Goal: Task Accomplishment & Management: Complete application form

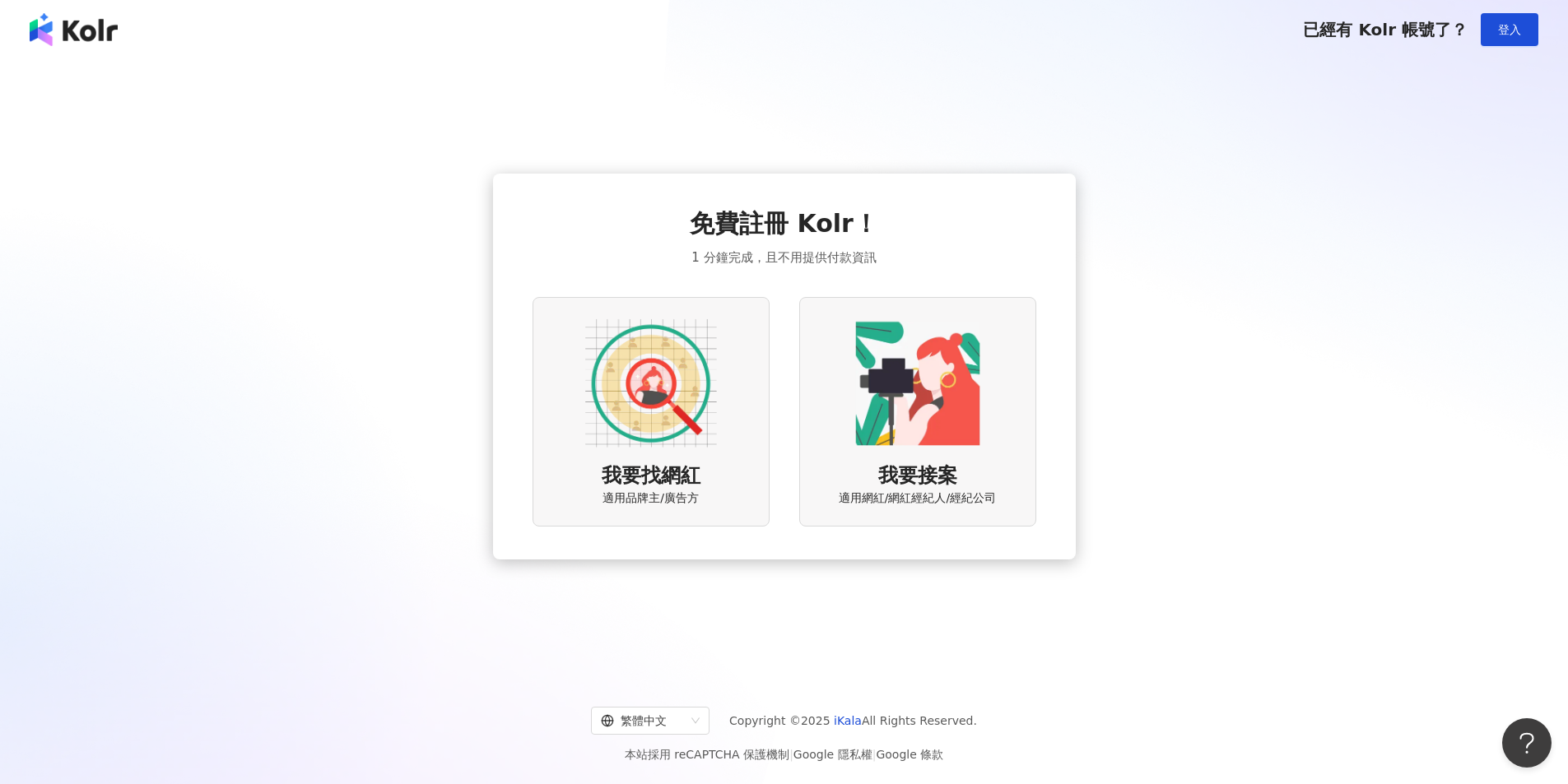
click at [664, 448] on img at bounding box center [651, 383] width 132 height 132
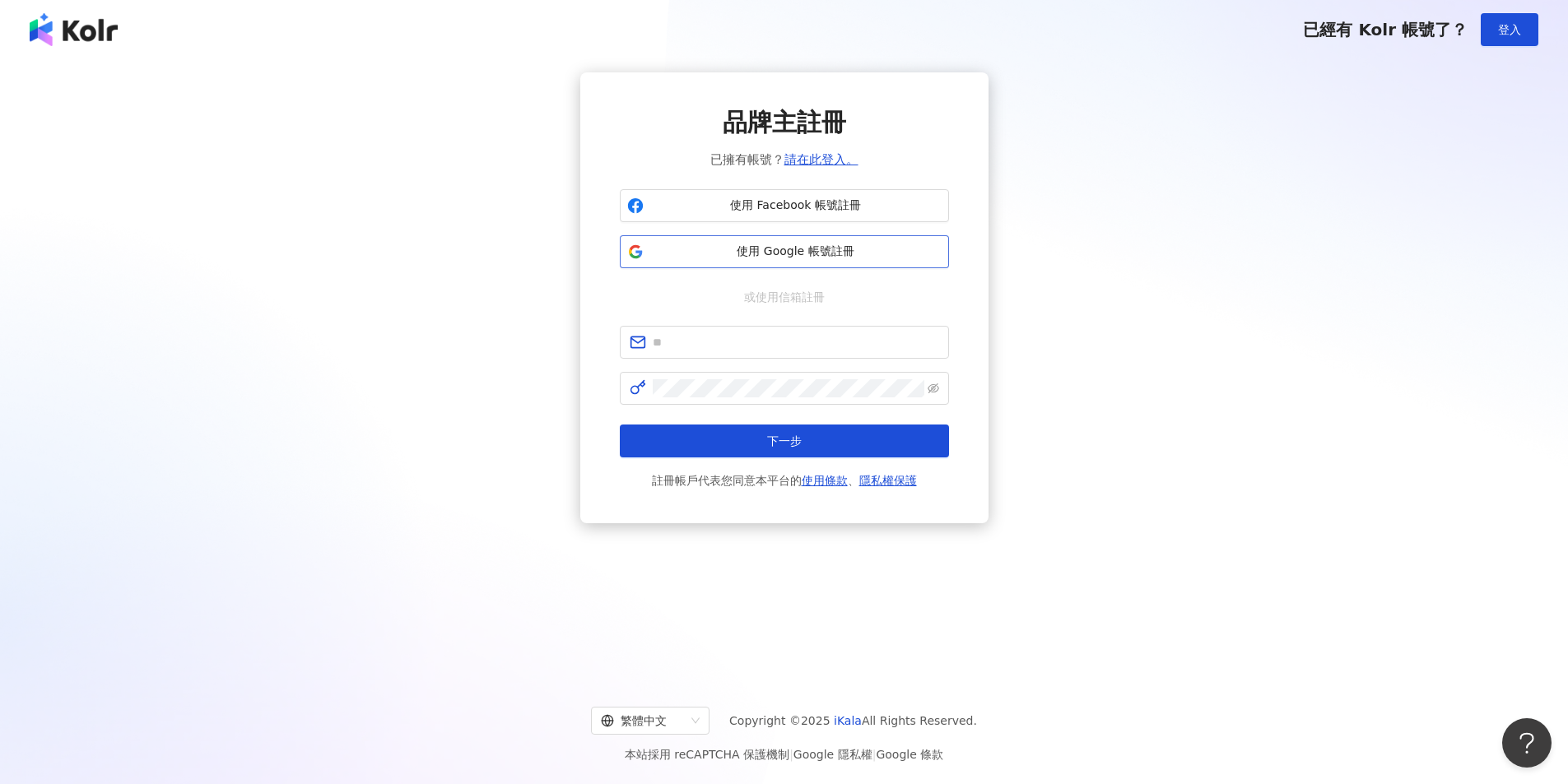
click at [811, 246] on span "使用 Google 帳號註冊" at bounding box center [795, 251] width 291 height 16
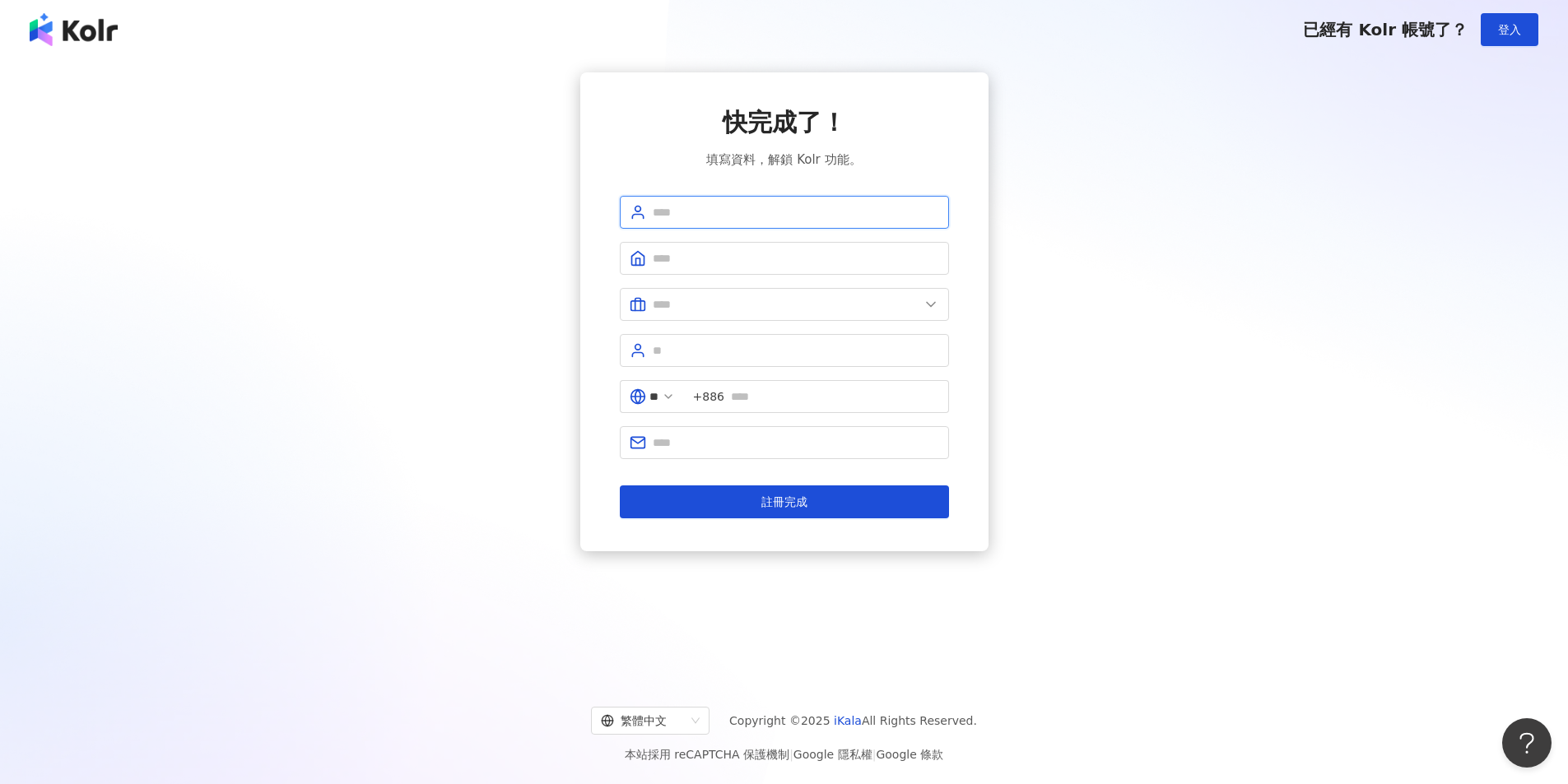
click at [757, 217] on input "text" at bounding box center [795, 212] width 286 height 18
type input "****"
click at [786, 506] on span "註冊完成" at bounding box center [784, 501] width 46 height 13
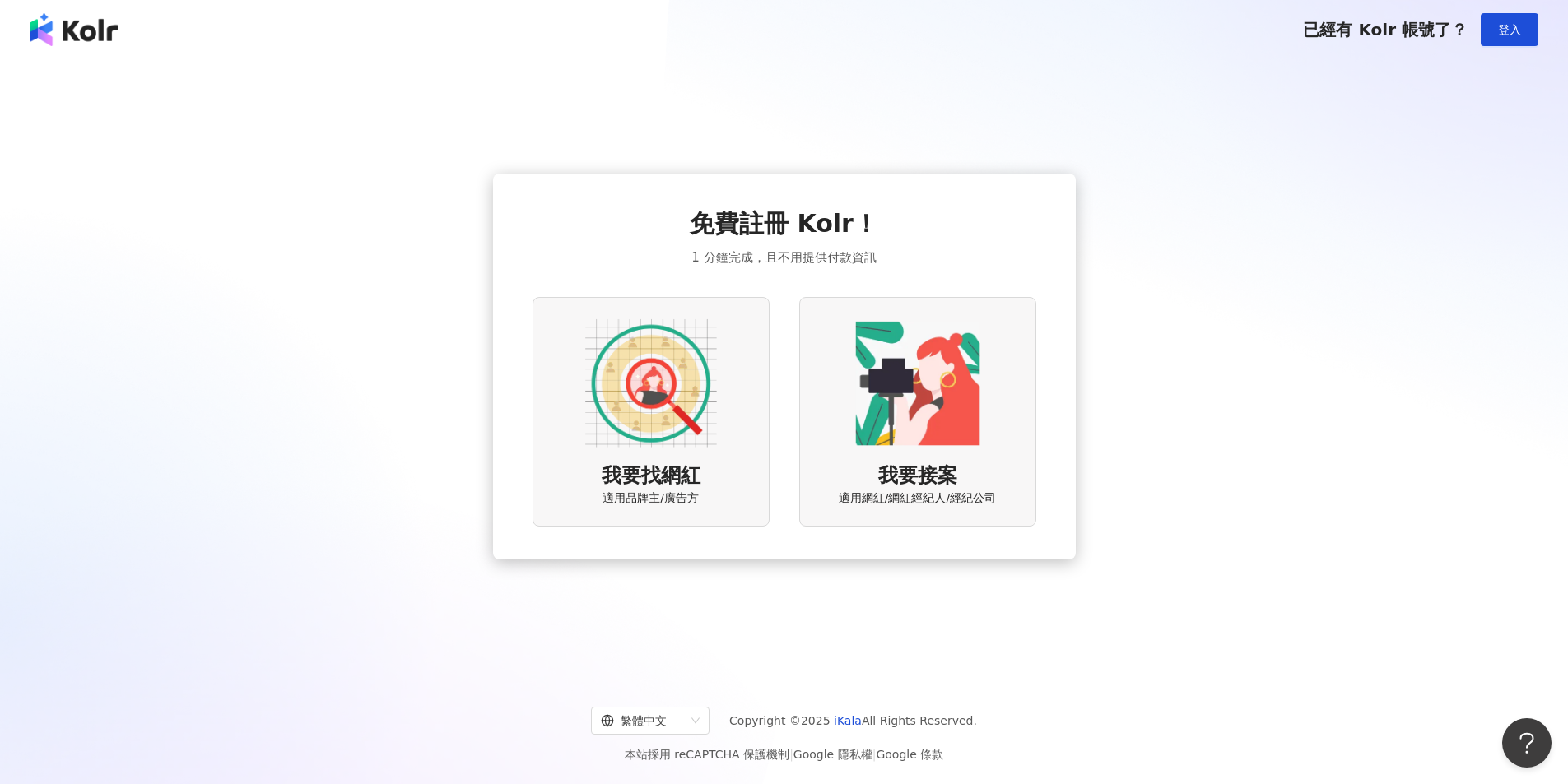
click at [853, 383] on img at bounding box center [917, 383] width 132 height 132
